Goal: Information Seeking & Learning: Learn about a topic

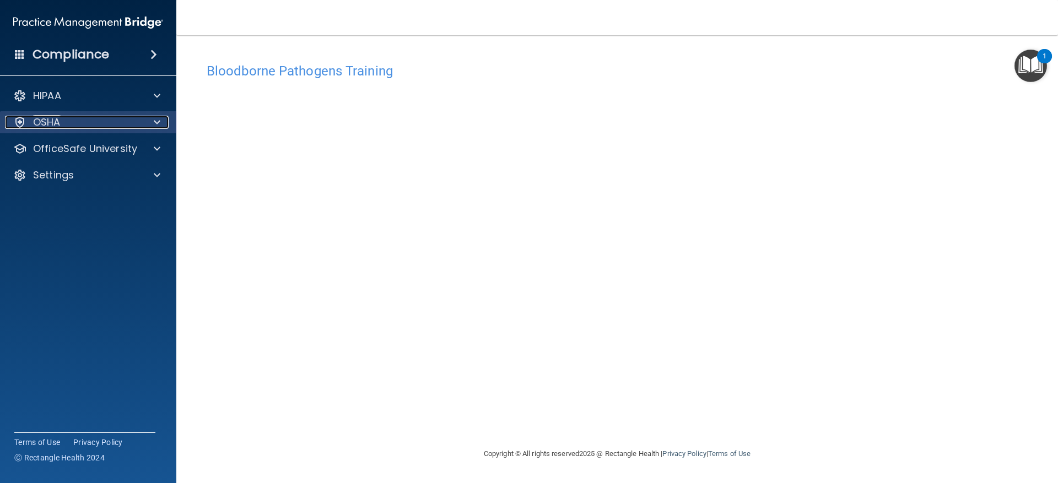
click at [107, 121] on div "OSHA" at bounding box center [73, 122] width 137 height 13
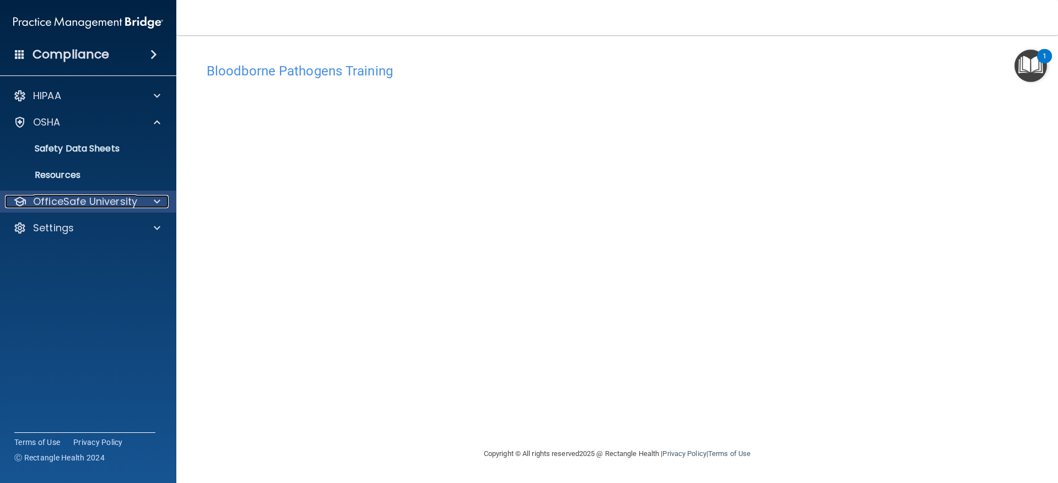
click at [103, 204] on p "OfficeSafe University" at bounding box center [85, 201] width 104 height 13
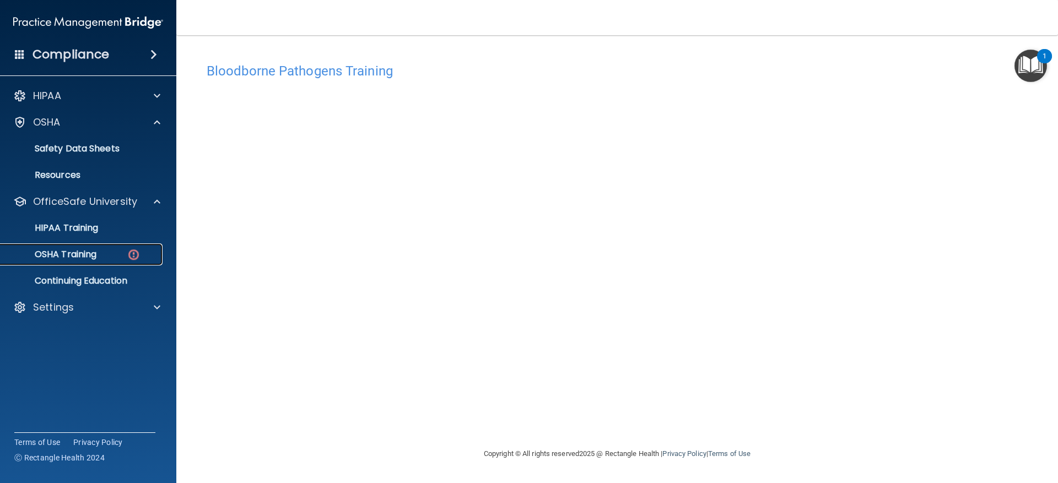
click at [93, 251] on p "OSHA Training" at bounding box center [51, 254] width 89 height 11
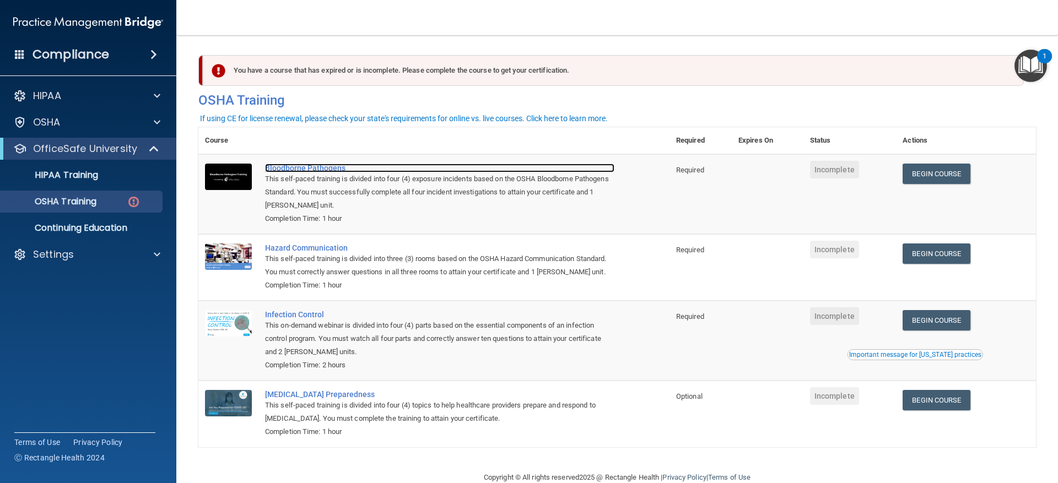
click at [299, 172] on div "Bloodborne Pathogens" at bounding box center [439, 168] width 349 height 9
click at [306, 168] on div "Bloodborne Pathogens" at bounding box center [439, 168] width 349 height 9
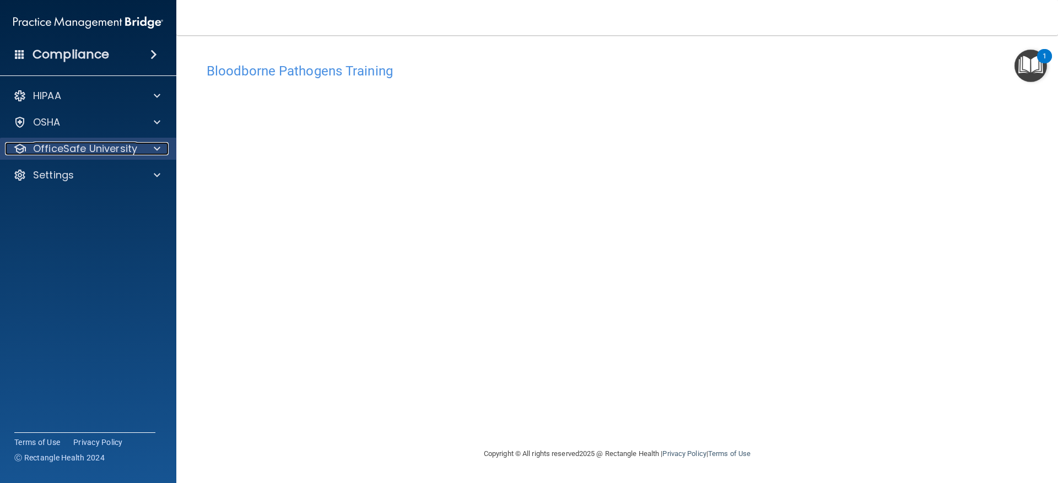
click at [97, 153] on p "OfficeSafe University" at bounding box center [85, 148] width 104 height 13
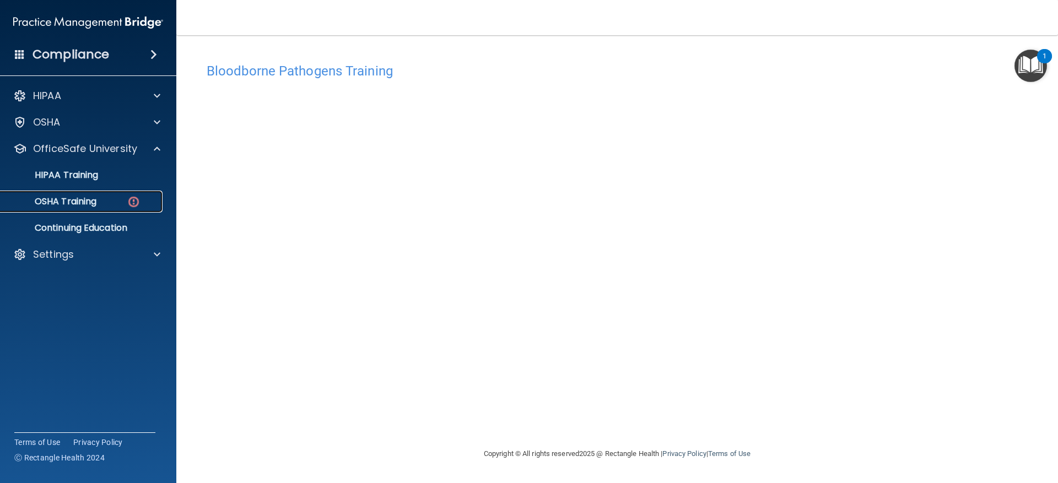
click at [96, 198] on p "OSHA Training" at bounding box center [51, 201] width 89 height 11
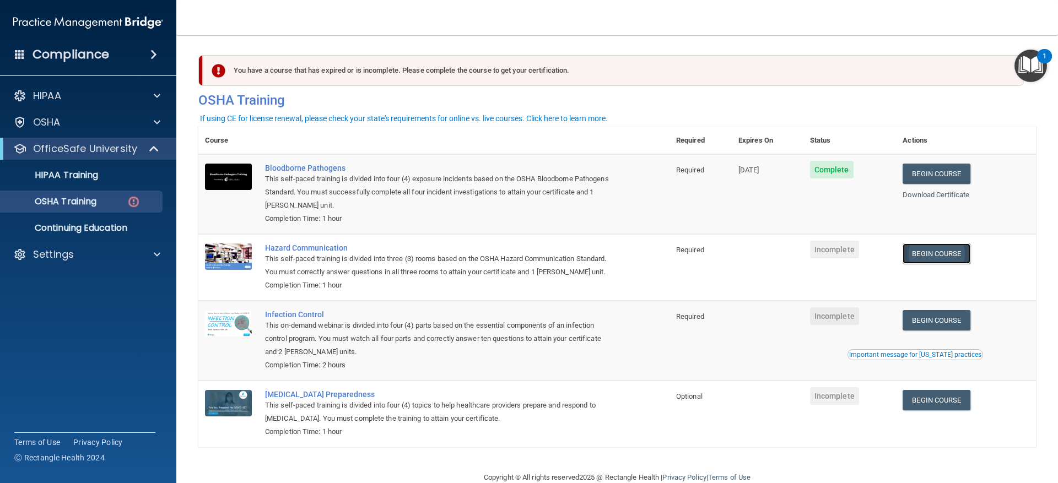
click at [922, 257] on link "Begin Course" at bounding box center [936, 254] width 67 height 20
click at [321, 252] on div "Hazard Communication" at bounding box center [439, 248] width 349 height 9
click at [300, 252] on div "Hazard Communication" at bounding box center [439, 248] width 349 height 9
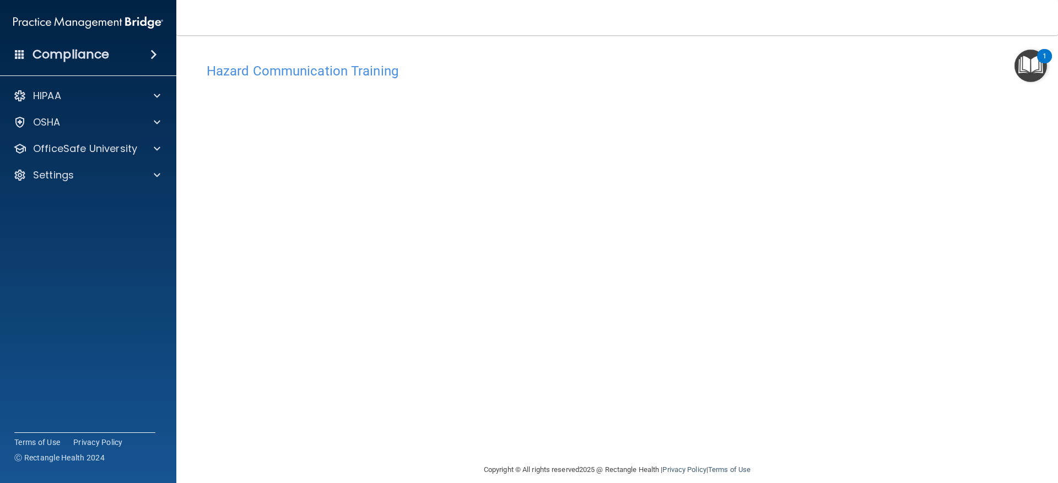
scroll to position [13, 0]
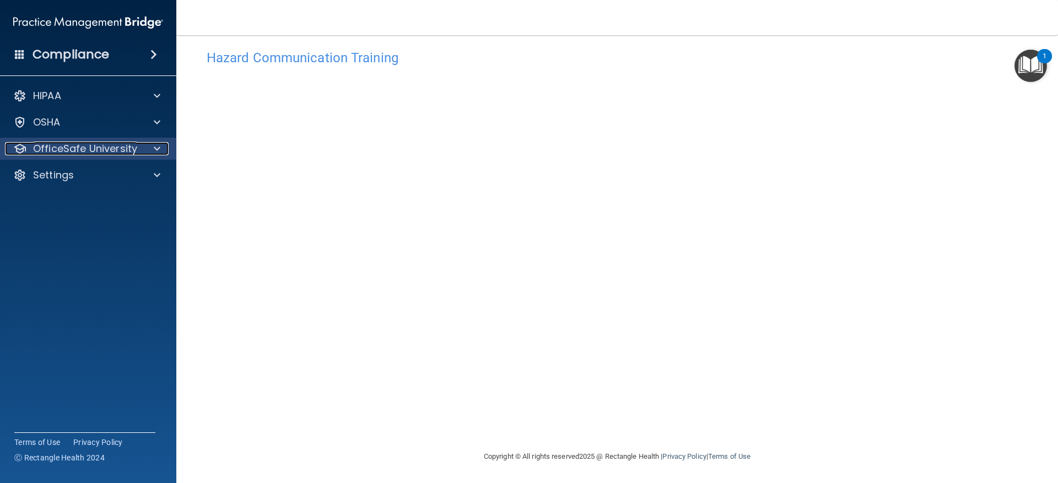
click at [64, 144] on p "OfficeSafe University" at bounding box center [85, 148] width 104 height 13
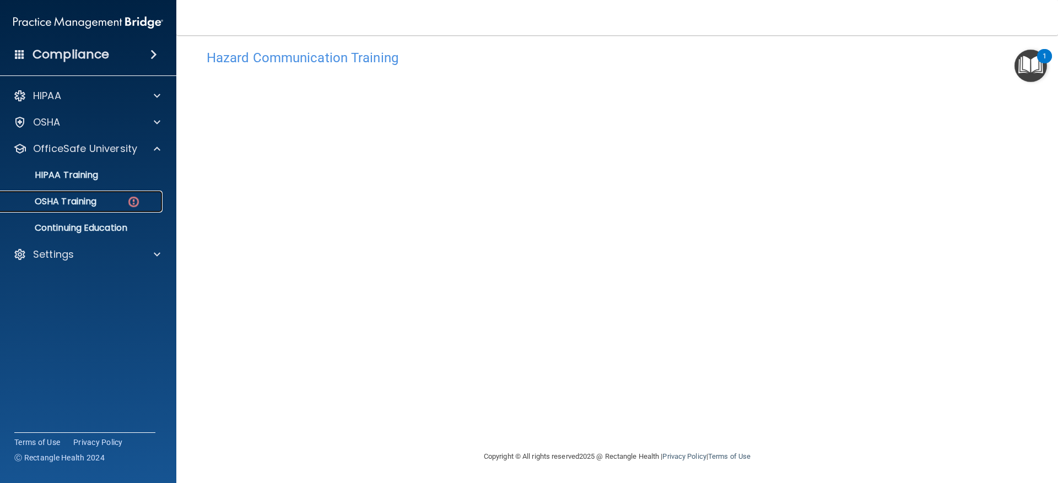
click at [75, 203] on p "OSHA Training" at bounding box center [51, 201] width 89 height 11
